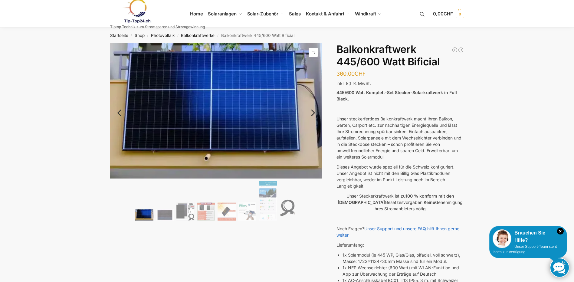
click at [313, 113] on link "Next" at bounding box center [312, 116] width 20 height 6
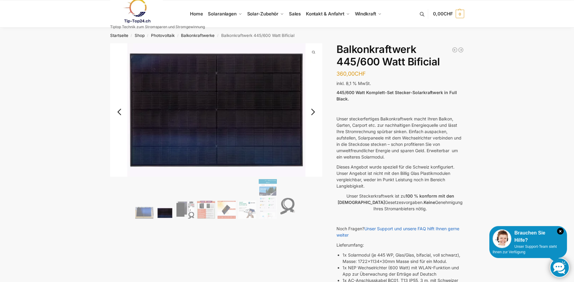
click at [313, 113] on link "Next" at bounding box center [312, 115] width 20 height 6
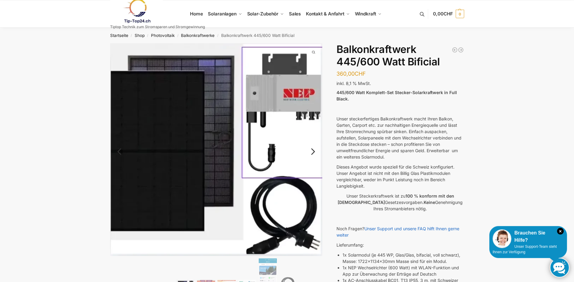
click at [313, 153] on link "Next" at bounding box center [312, 154] width 20 height 6
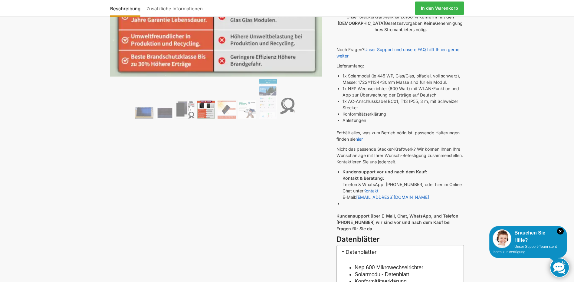
scroll to position [181, 0]
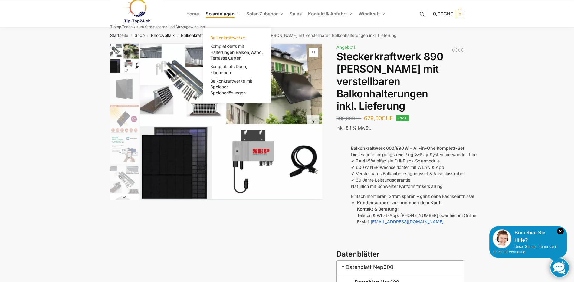
click at [226, 37] on span "Balkonkraftwerke" at bounding box center [227, 37] width 35 height 5
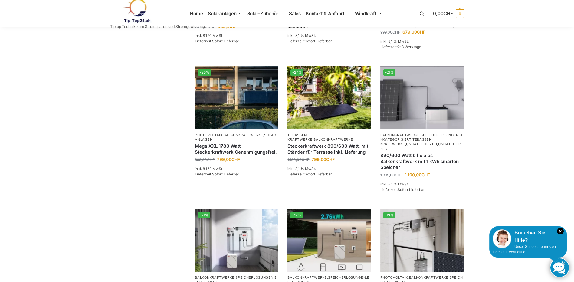
scroll to position [363, 0]
